Goal: Obtain resource: Obtain resource

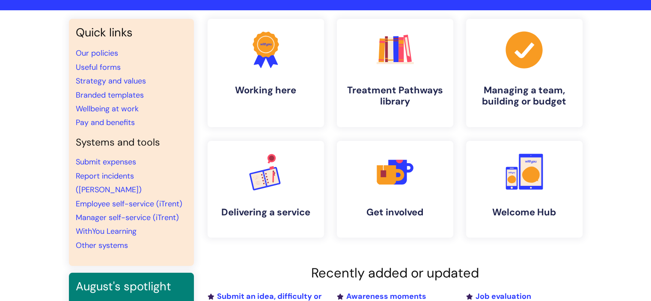
scroll to position [68, 0]
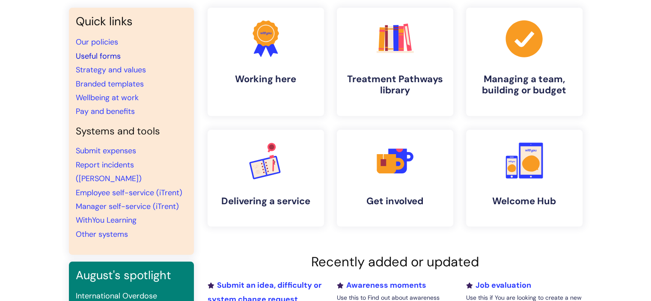
click at [99, 54] on link "Useful forms" at bounding box center [98, 56] width 45 height 10
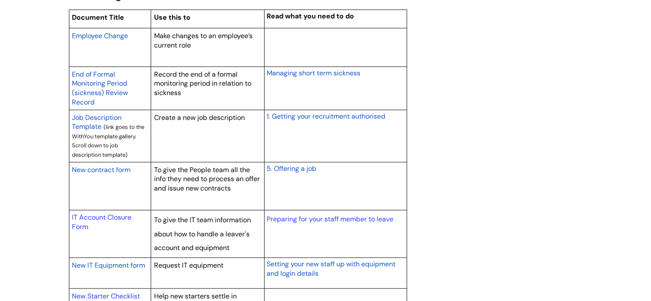
scroll to position [719, 0]
click at [123, 169] on span "New contract form" at bounding box center [101, 169] width 59 height 9
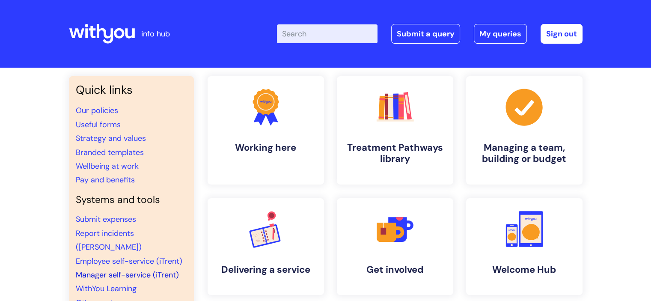
click at [116, 269] on link "Manager self-service (iTrent)" at bounding box center [127, 274] width 103 height 10
